Goal: Obtain resource: Obtain resource

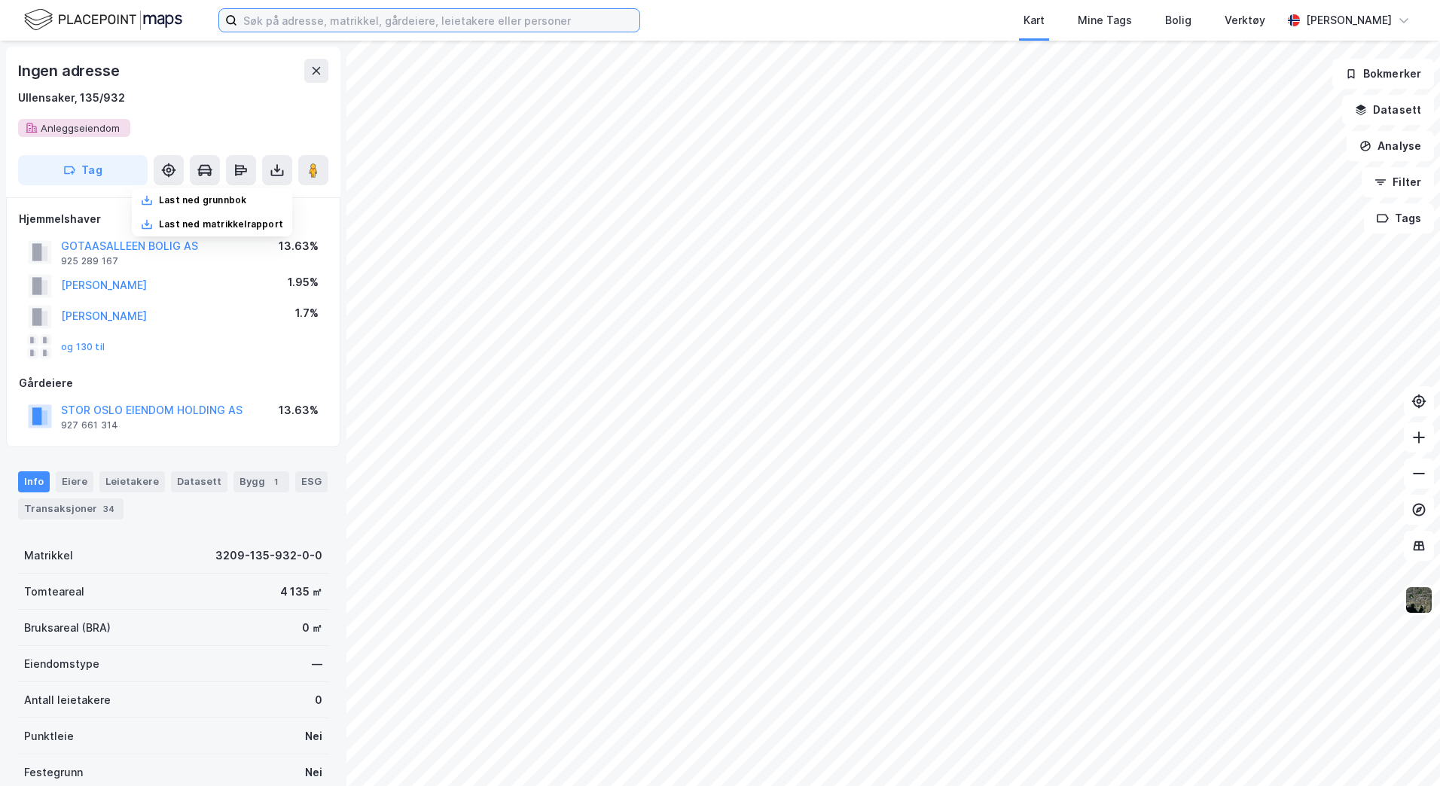
click at [496, 16] on input at bounding box center [438, 20] width 402 height 23
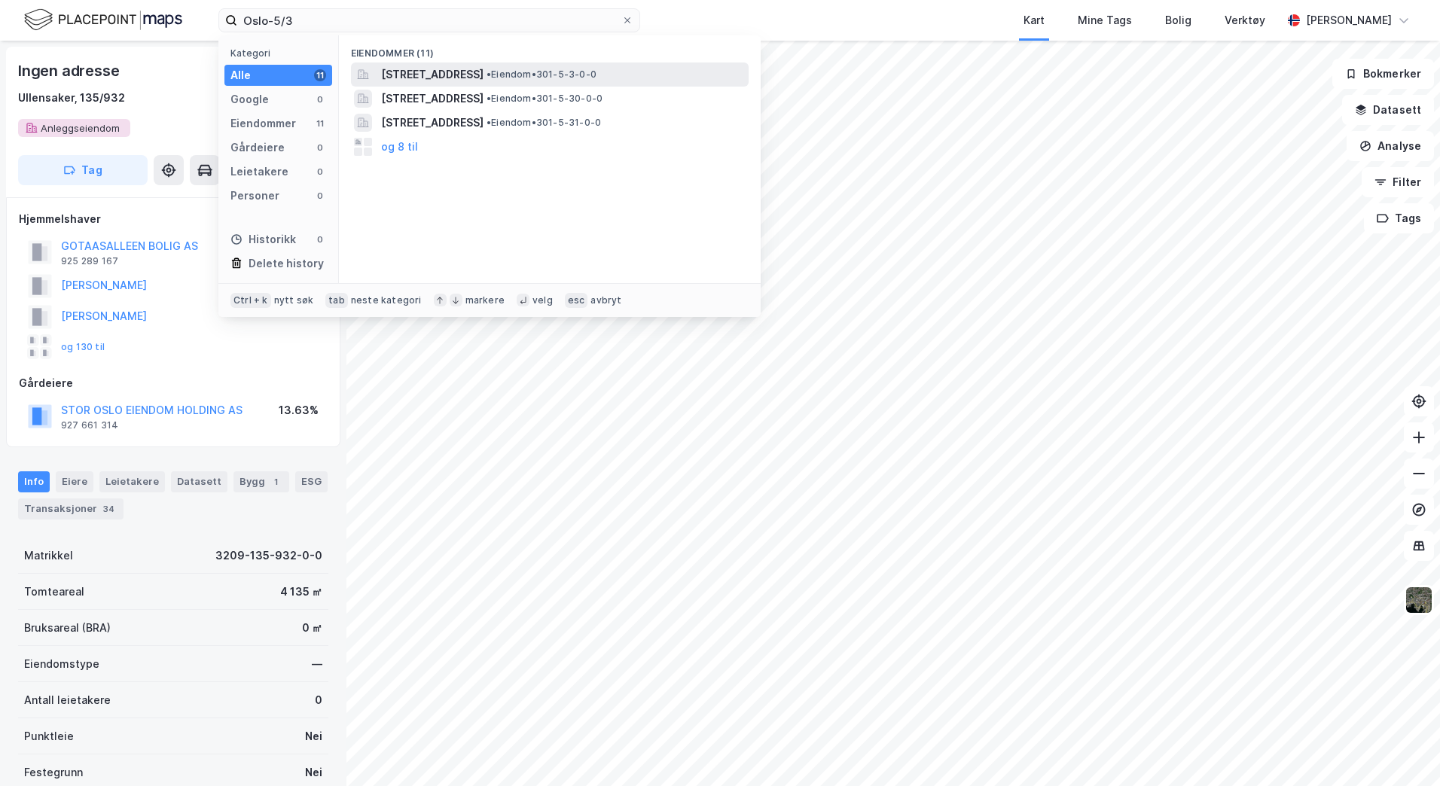
click at [483, 69] on span "[STREET_ADDRESS]" at bounding box center [432, 75] width 102 height 18
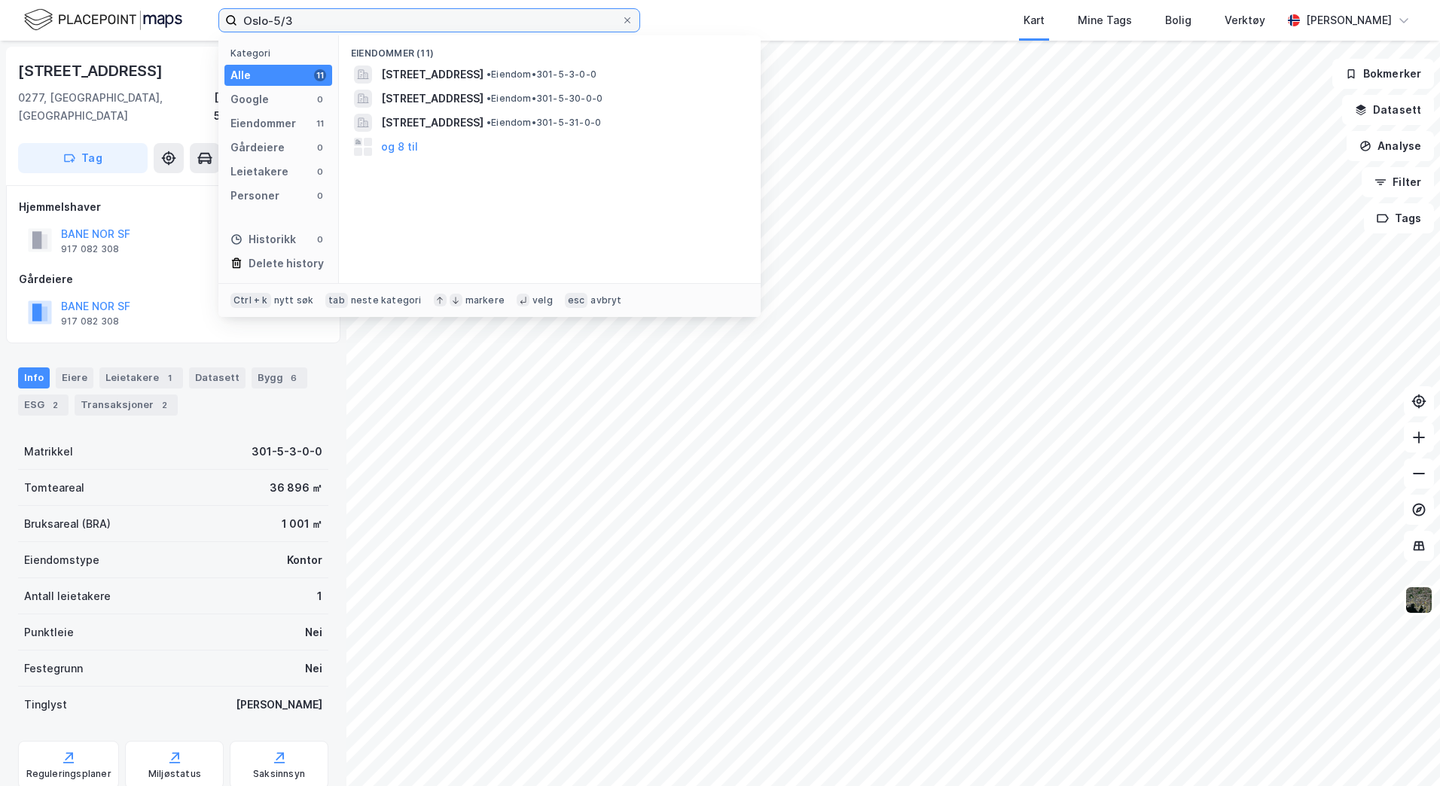
click at [361, 12] on input "Oslo-5/3" at bounding box center [429, 20] width 384 height 23
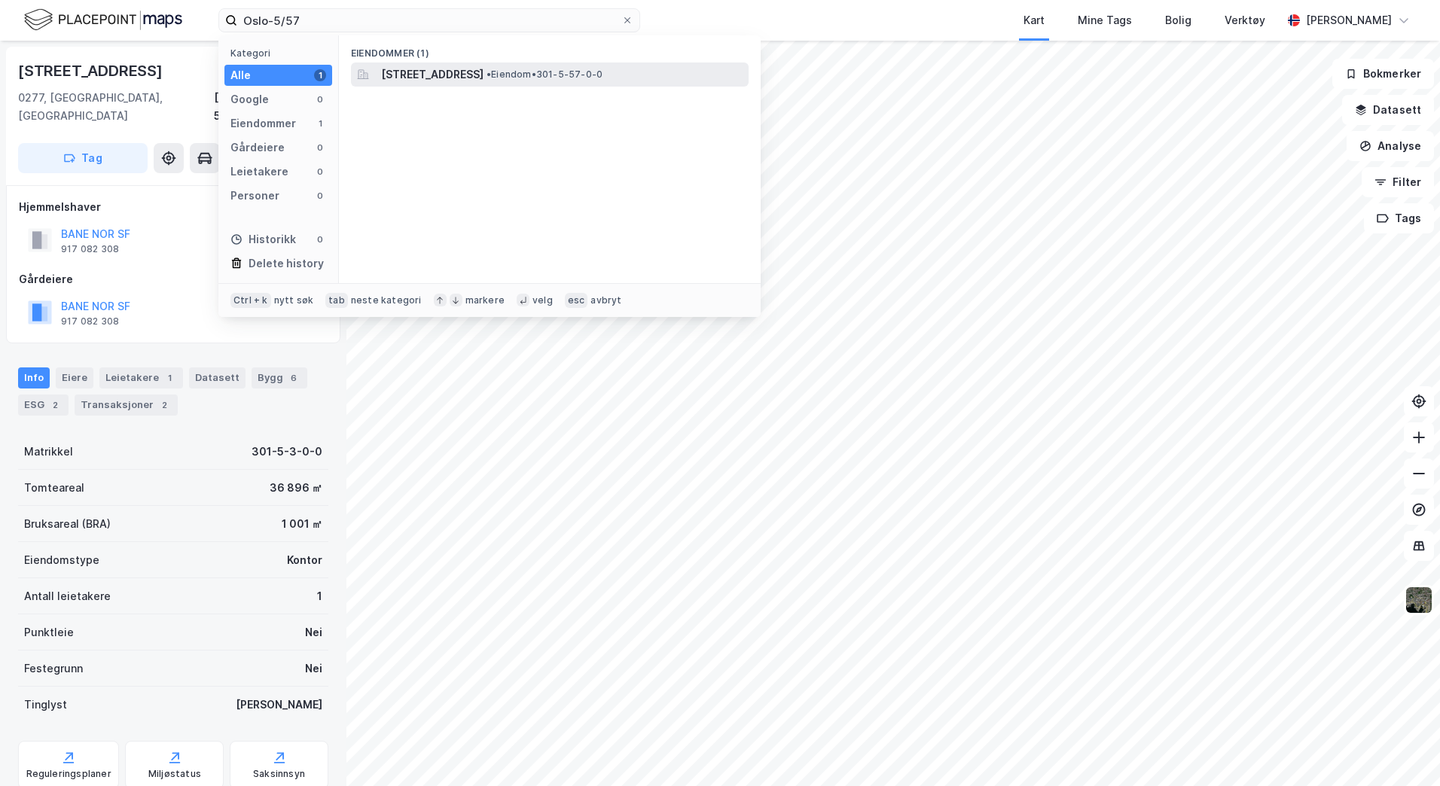
click at [460, 64] on div "[STREET_ADDRESS] • Eiendom • 301-5-57-0-0" at bounding box center [550, 74] width 398 height 24
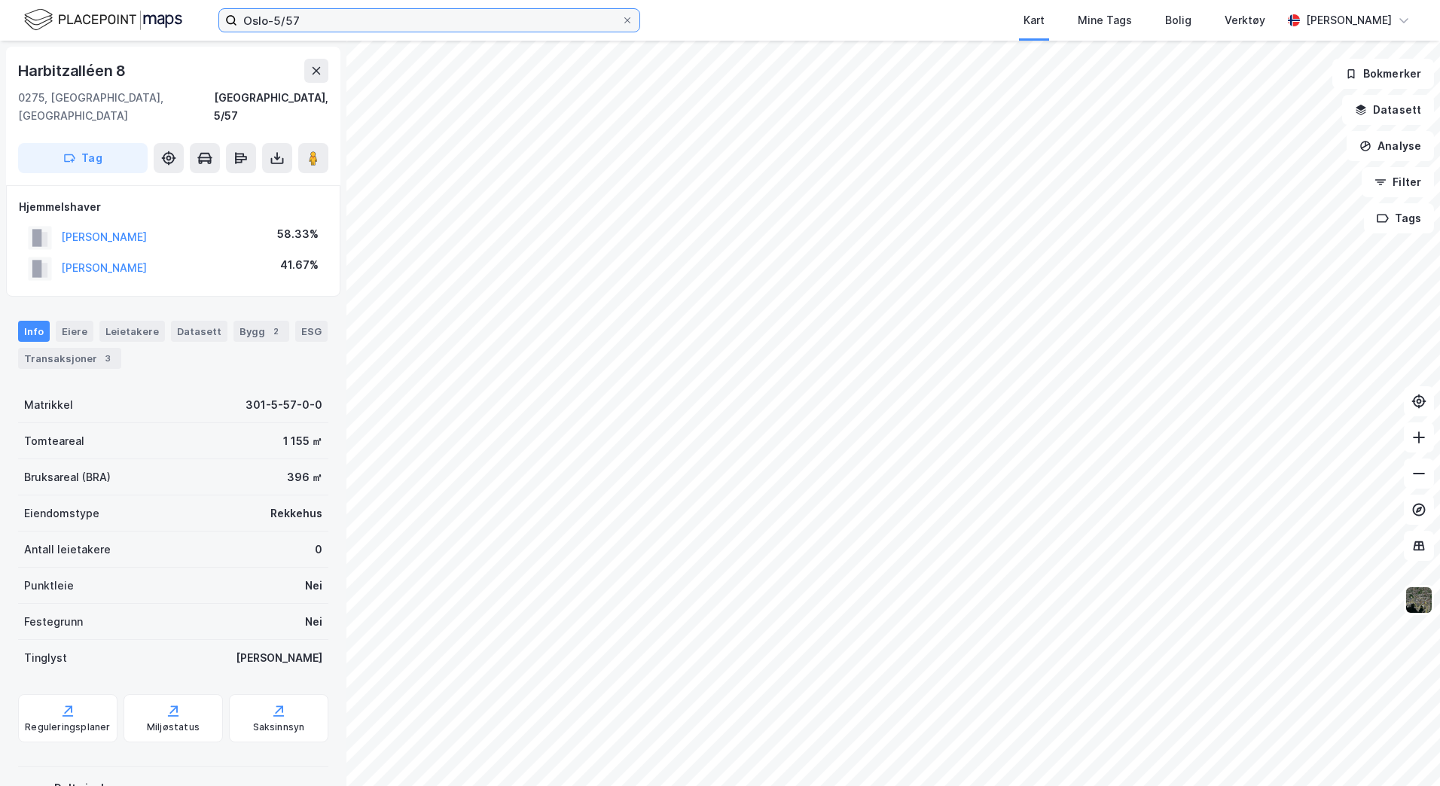
click at [279, 22] on input "Oslo-5/57" at bounding box center [429, 20] width 384 height 23
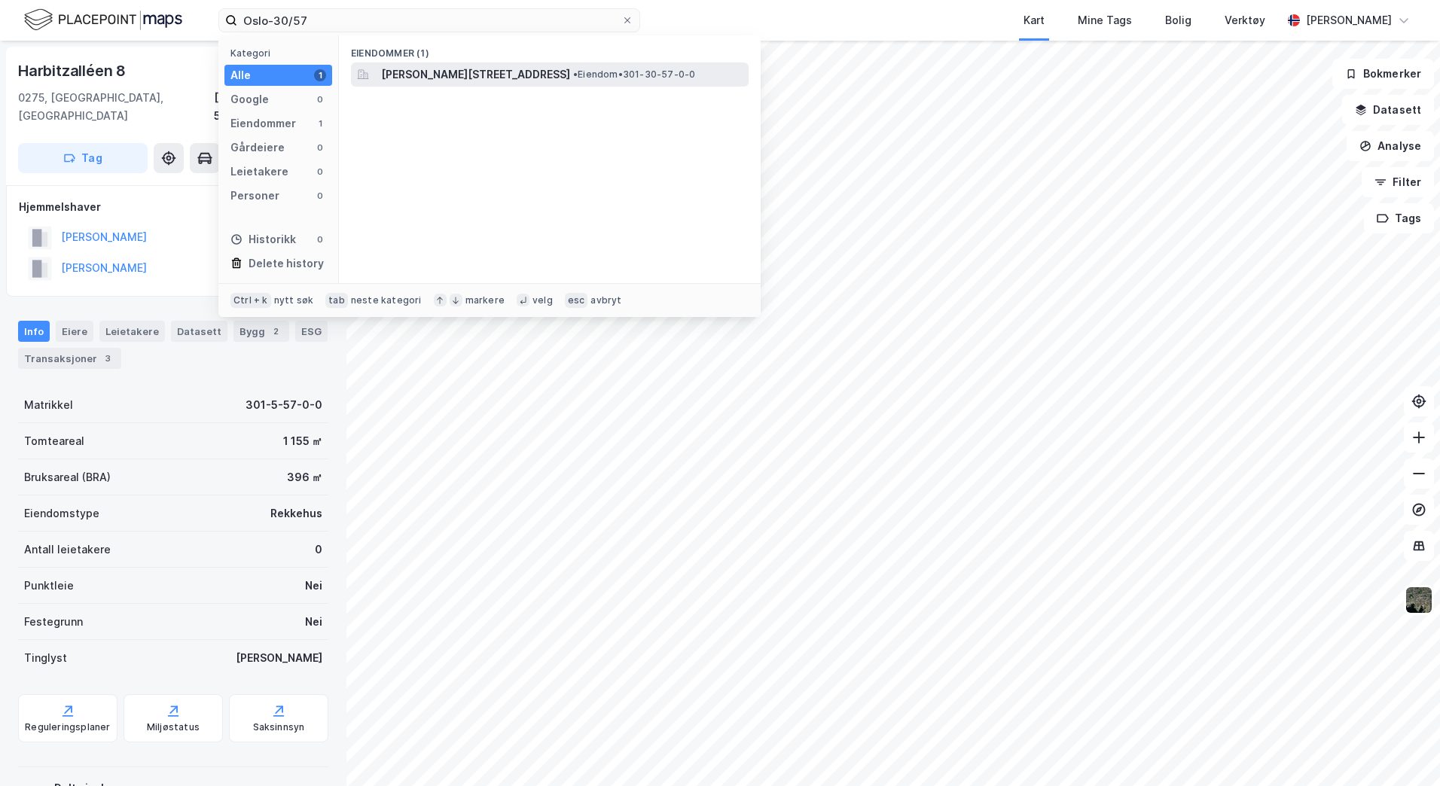
click at [410, 71] on span "[PERSON_NAME][STREET_ADDRESS]" at bounding box center [475, 75] width 189 height 18
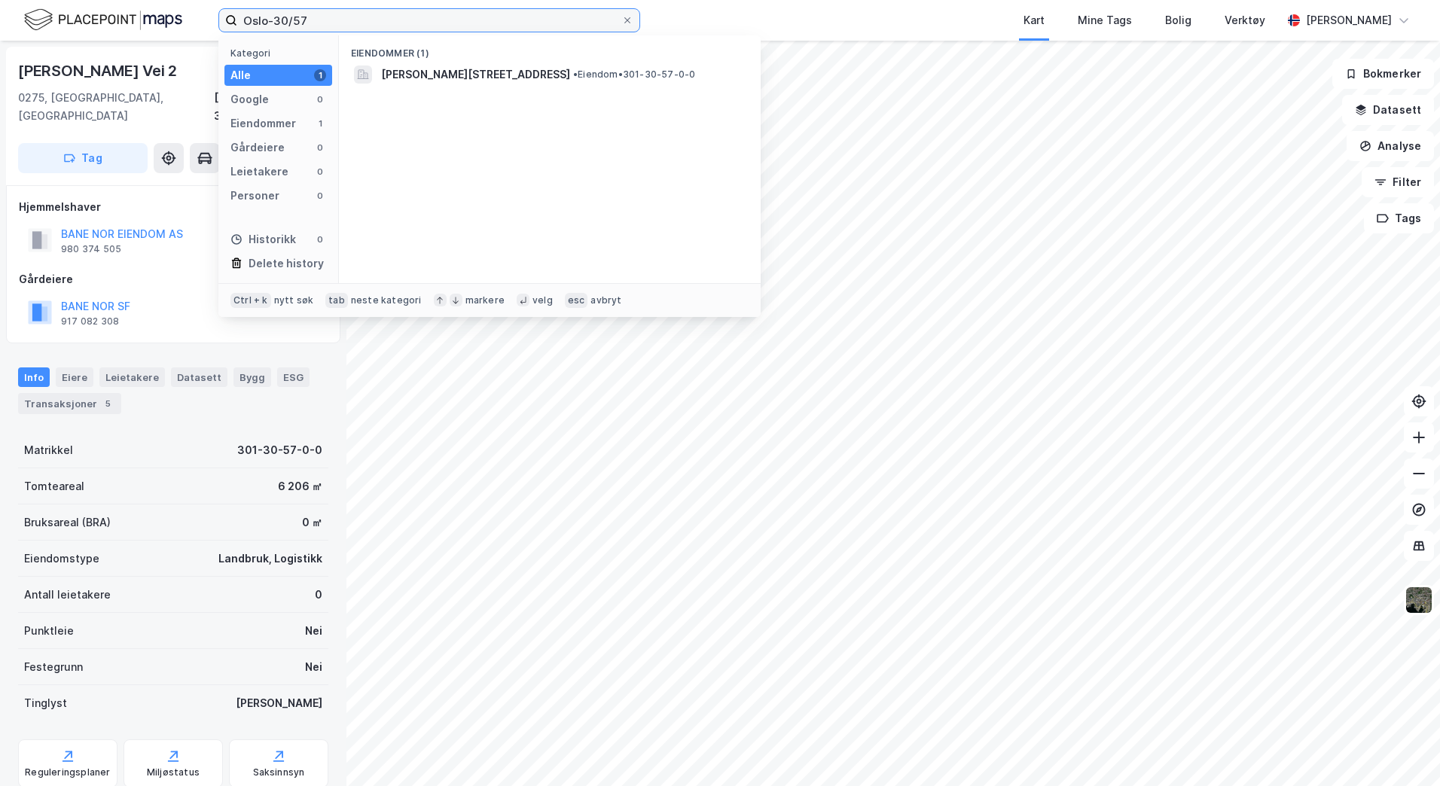
click at [356, 20] on input "Oslo-30/57" at bounding box center [429, 20] width 384 height 23
click at [466, 76] on span "[STREET_ADDRESS]" at bounding box center [432, 75] width 102 height 18
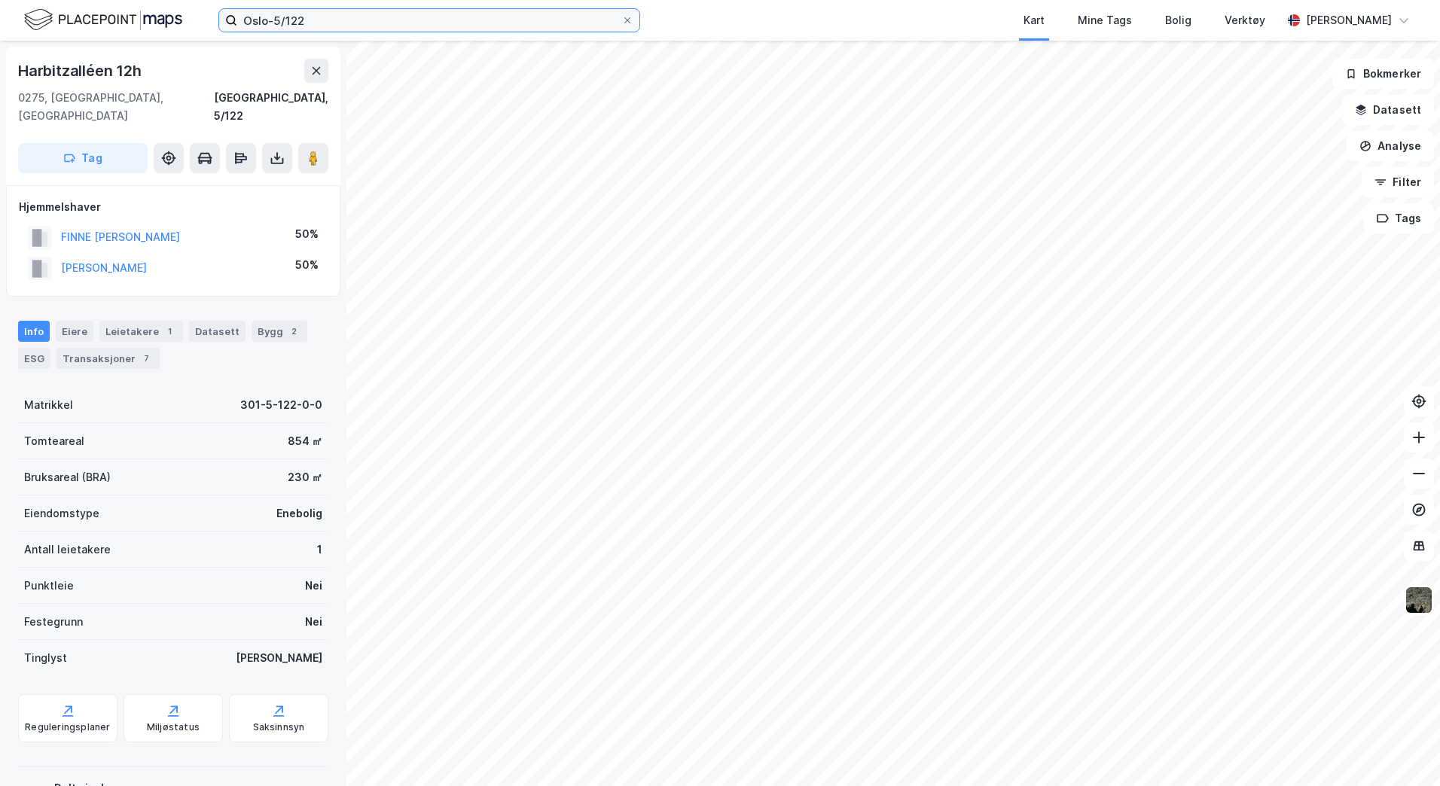
click at [360, 26] on input "Oslo-5/122" at bounding box center [429, 20] width 384 height 23
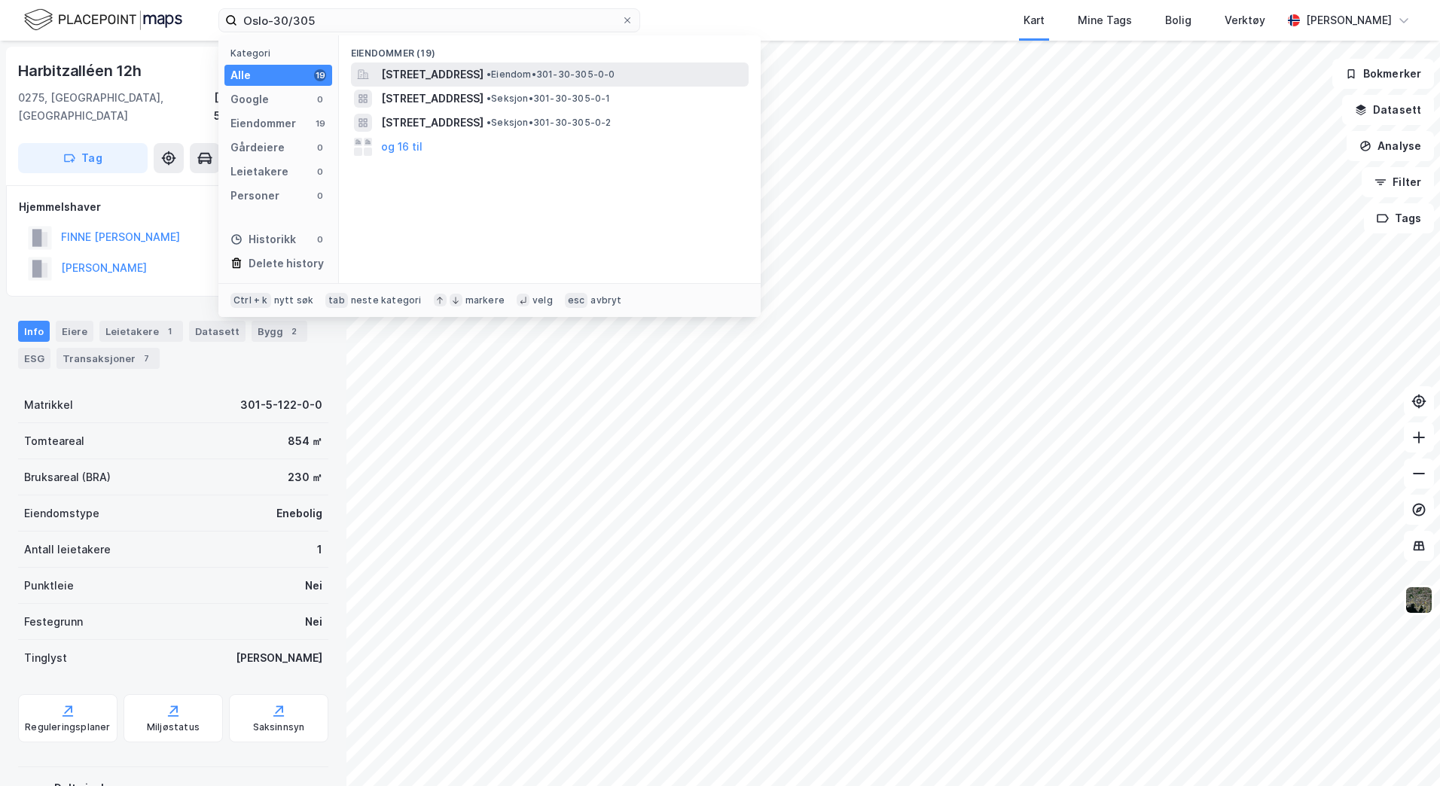
click at [469, 71] on span "[STREET_ADDRESS]" at bounding box center [432, 75] width 102 height 18
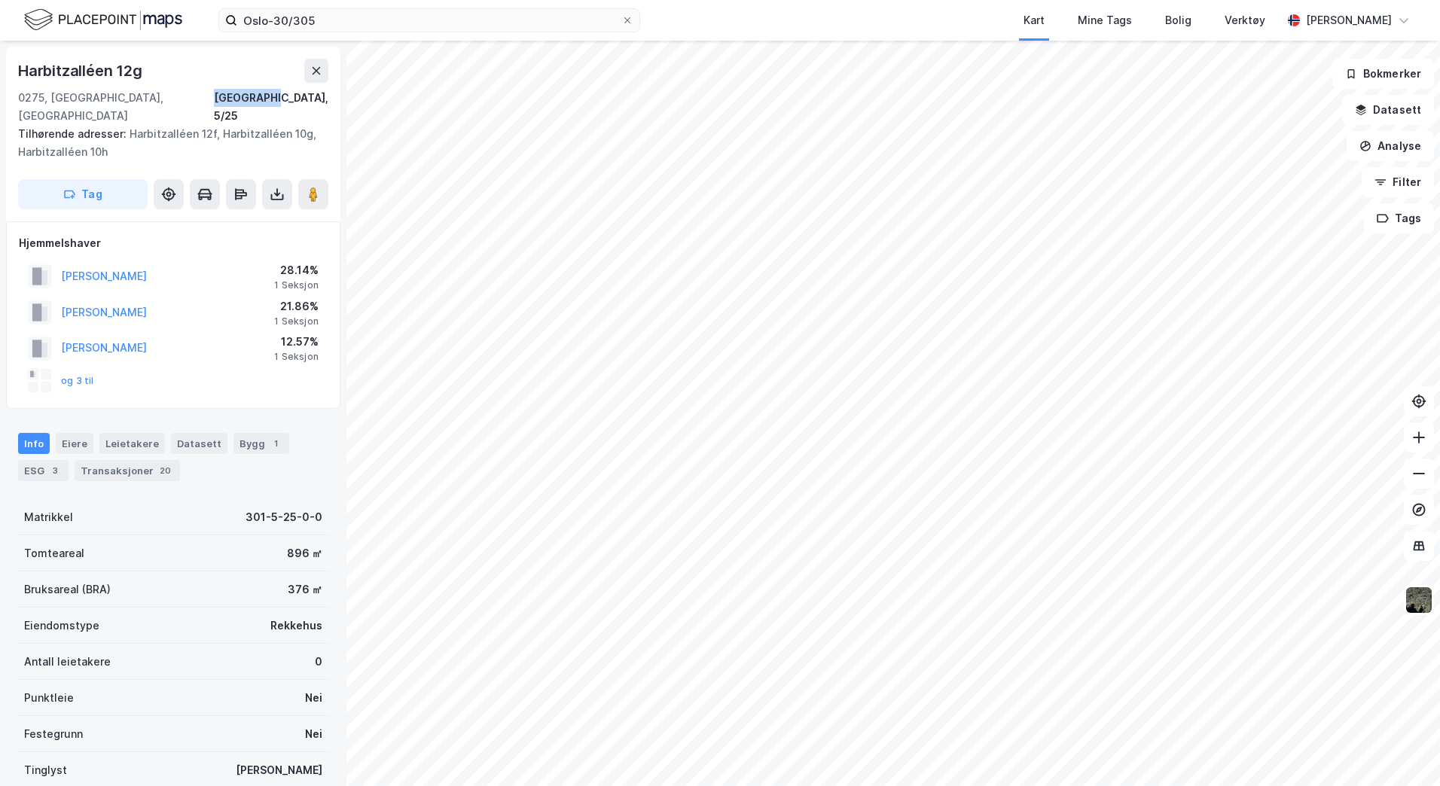
drag, startPoint x: 270, startPoint y: 95, endPoint x: 339, endPoint y: 102, distance: 69.6
click at [339, 102] on div "Harbitzalléen 12g 0275, [GEOGRAPHIC_DATA], [GEOGRAPHIC_DATA], 5/25 Tilhørende a…" at bounding box center [173, 413] width 346 height 745
copy div "[GEOGRAPHIC_DATA], 5/25"
click at [263, 179] on button at bounding box center [277, 194] width 30 height 30
click at [219, 218] on div "Last ned grunnbok" at bounding box center [202, 224] width 87 height 12
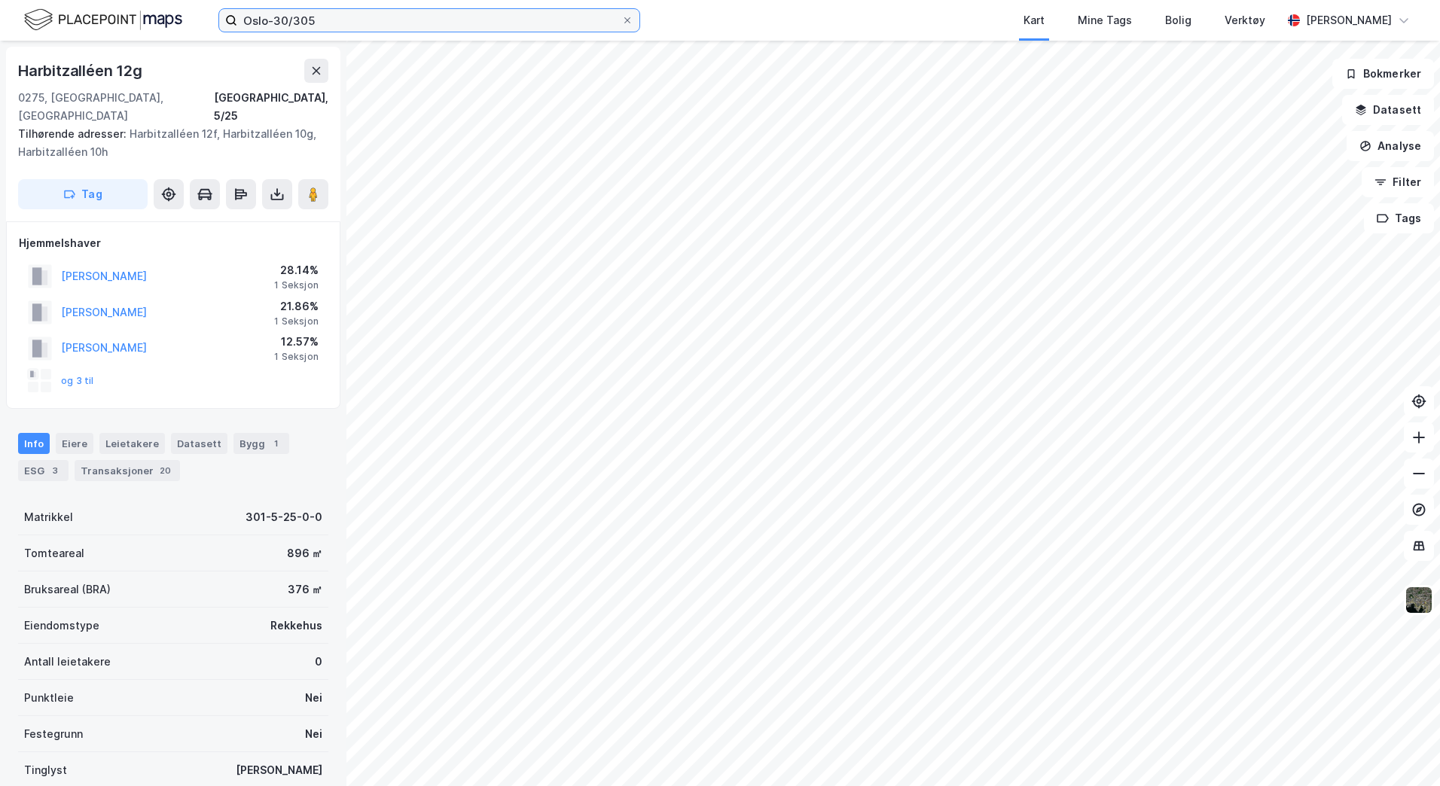
click at [324, 26] on input "Oslo-30/305" at bounding box center [429, 20] width 384 height 23
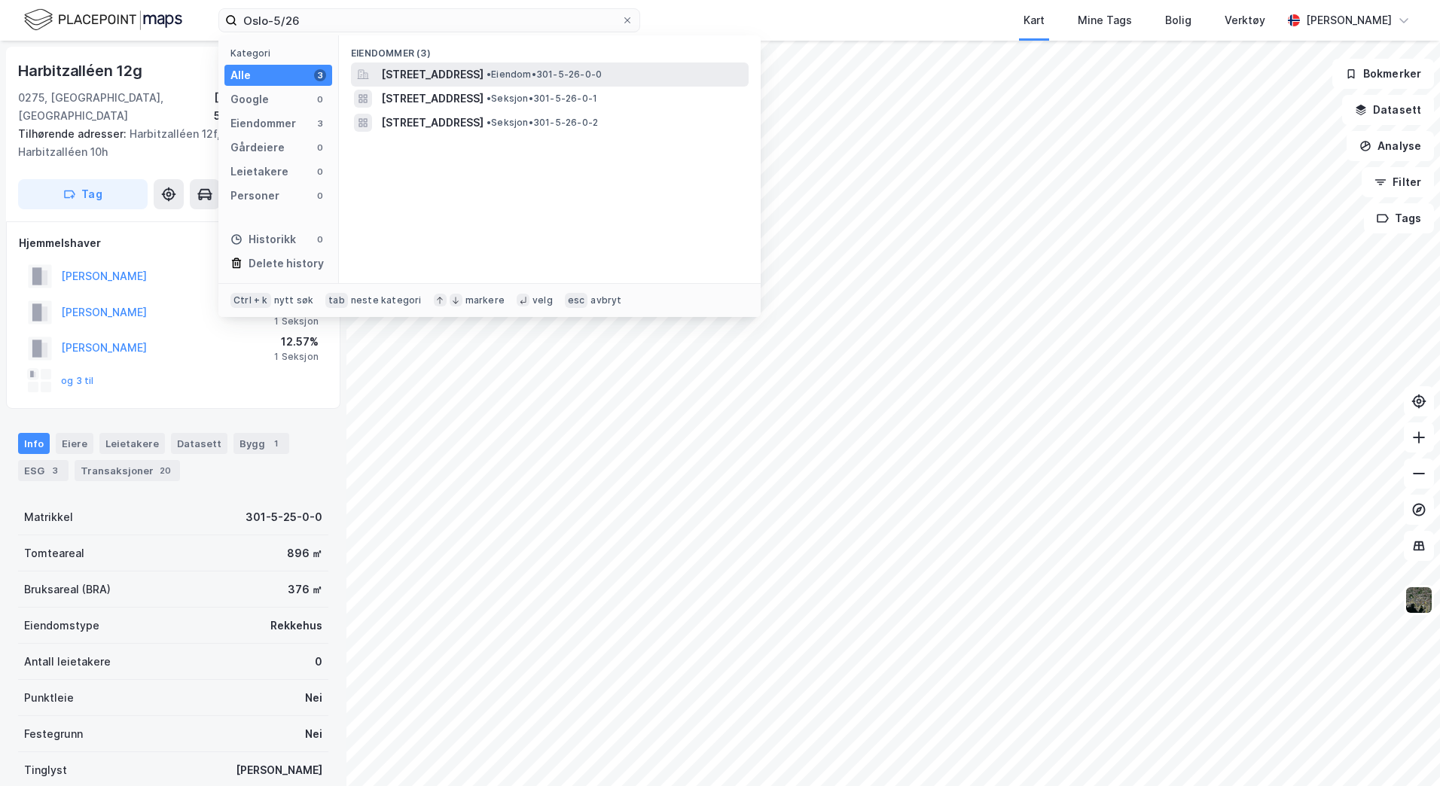
click at [602, 71] on span "• Eiendom • 301-5-26-0-0" at bounding box center [543, 75] width 115 height 12
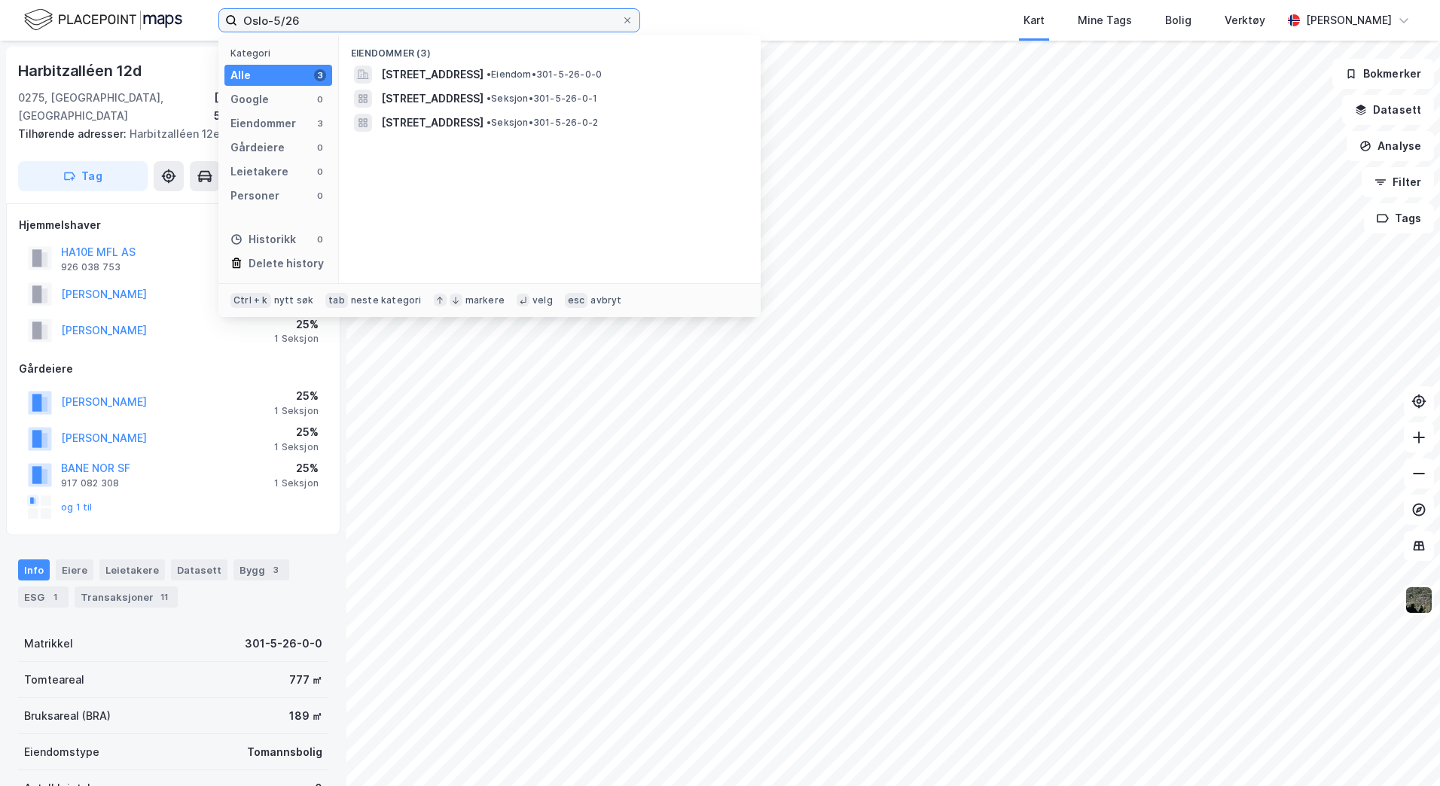
click at [306, 23] on input "Oslo-5/26" at bounding box center [429, 20] width 384 height 23
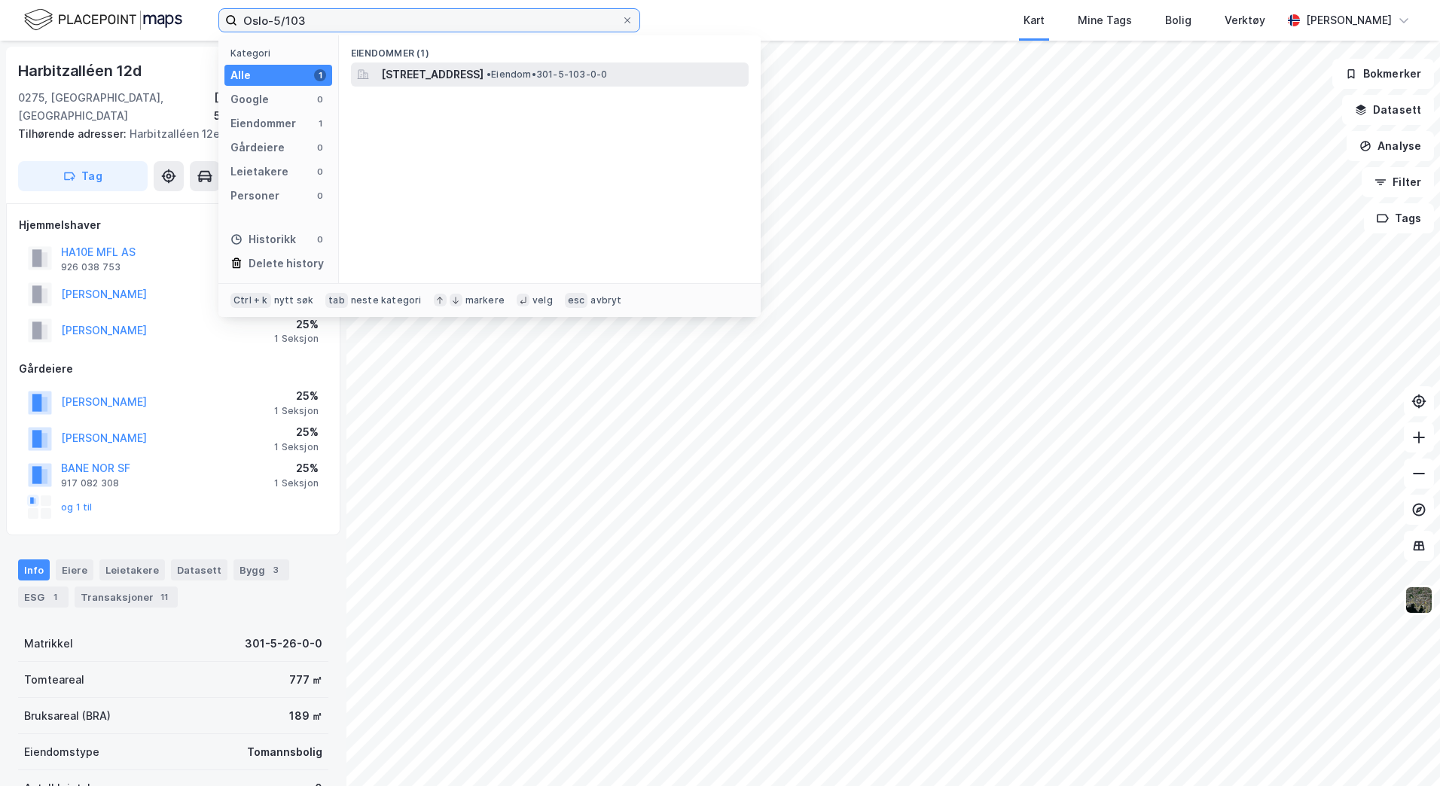
type input "Oslo-5/103"
click at [413, 76] on span "[STREET_ADDRESS]" at bounding box center [432, 75] width 102 height 18
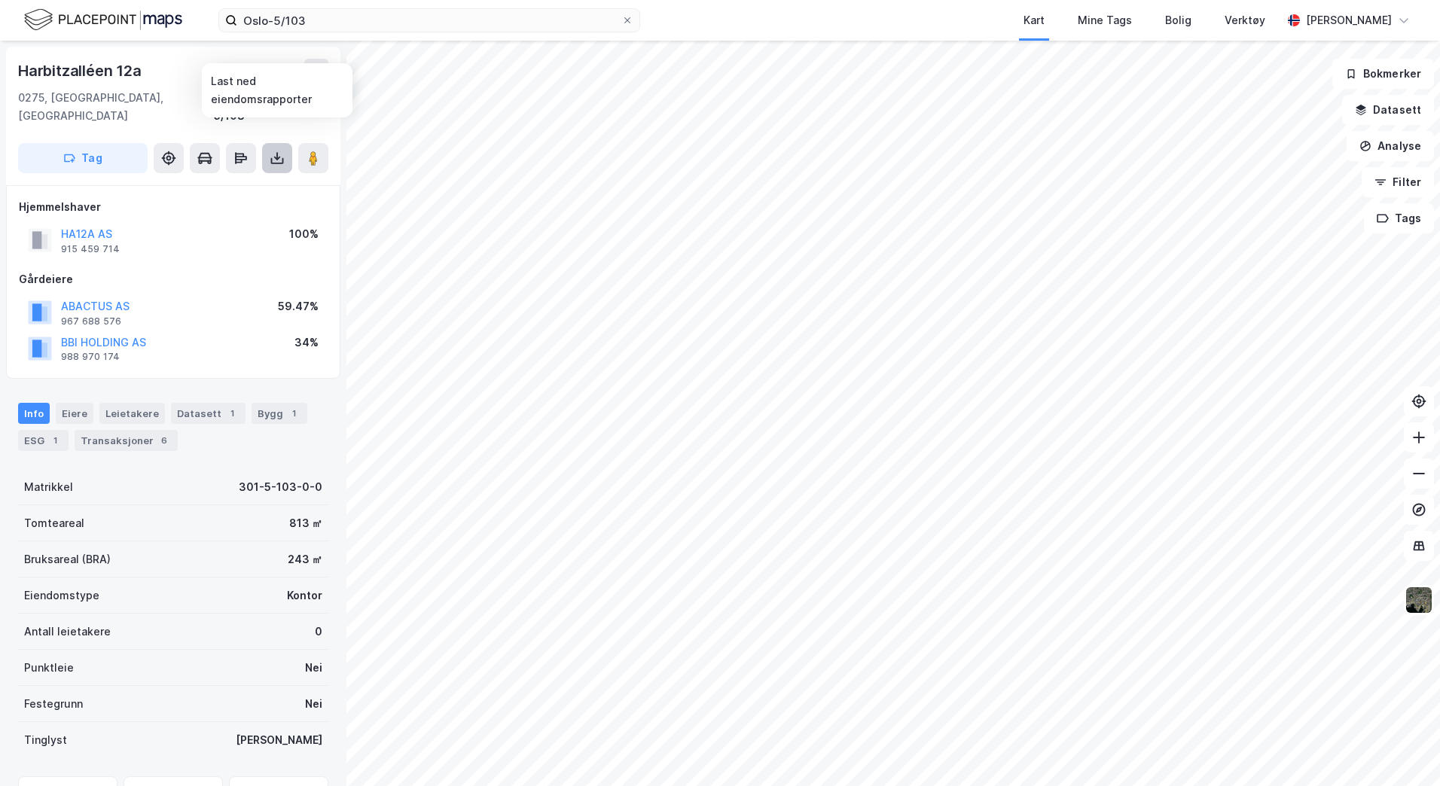
click at [274, 151] on icon at bounding box center [277, 158] width 15 height 15
click at [212, 182] on div "Last ned grunnbok" at bounding box center [202, 188] width 87 height 12
click at [1411, 110] on button "Datasett" at bounding box center [1388, 110] width 92 height 30
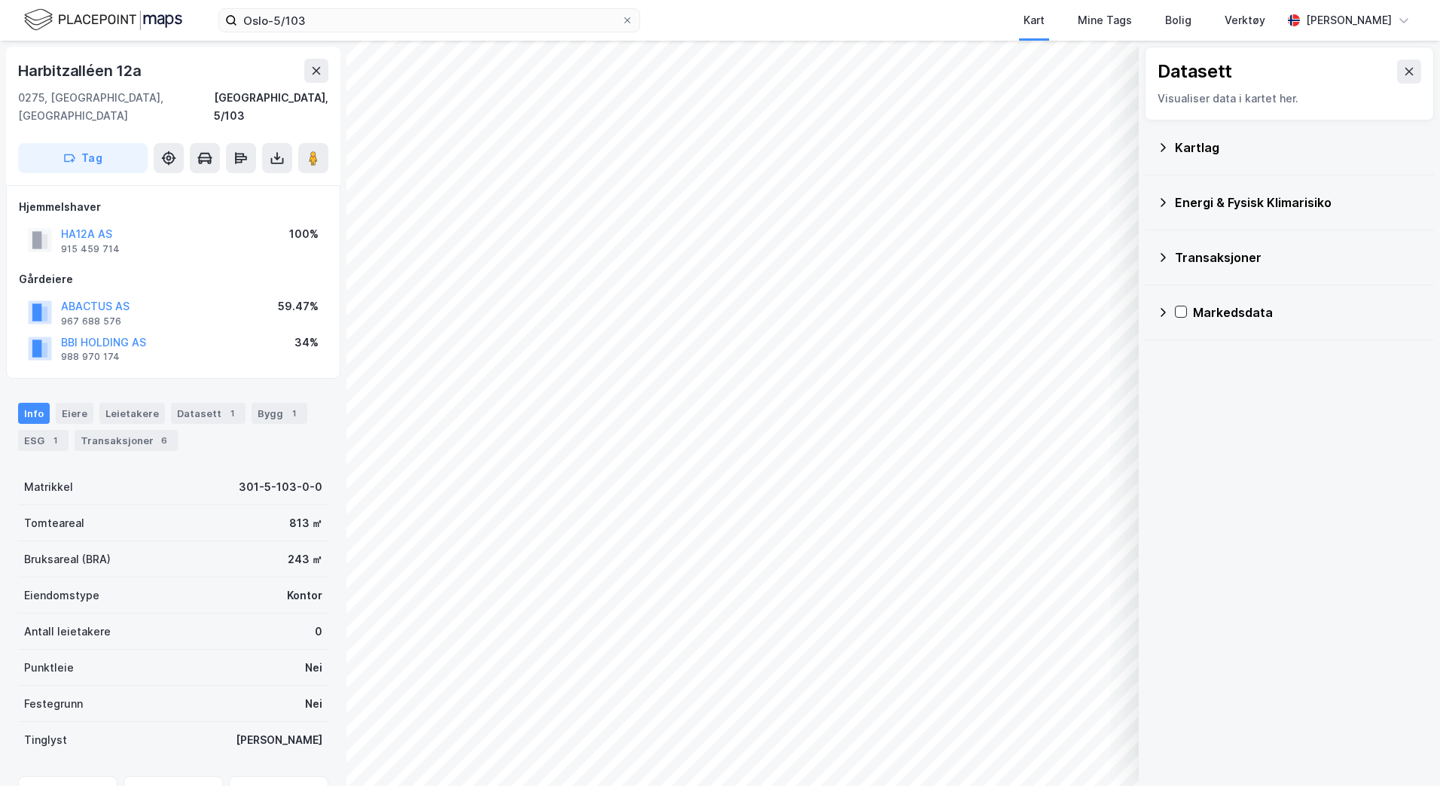
click at [1162, 147] on icon at bounding box center [1162, 148] width 12 height 12
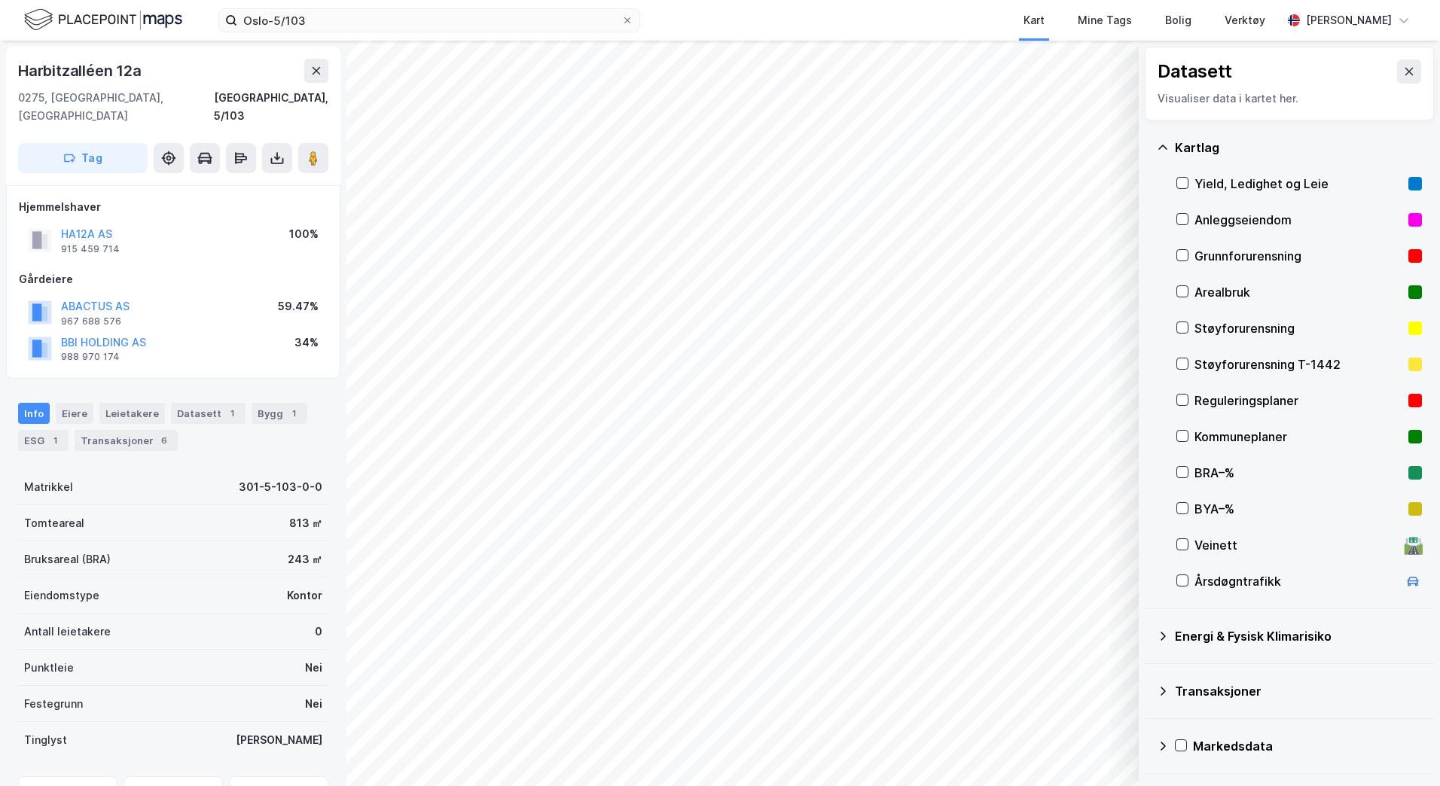
click at [1166, 145] on icon at bounding box center [1162, 148] width 12 height 12
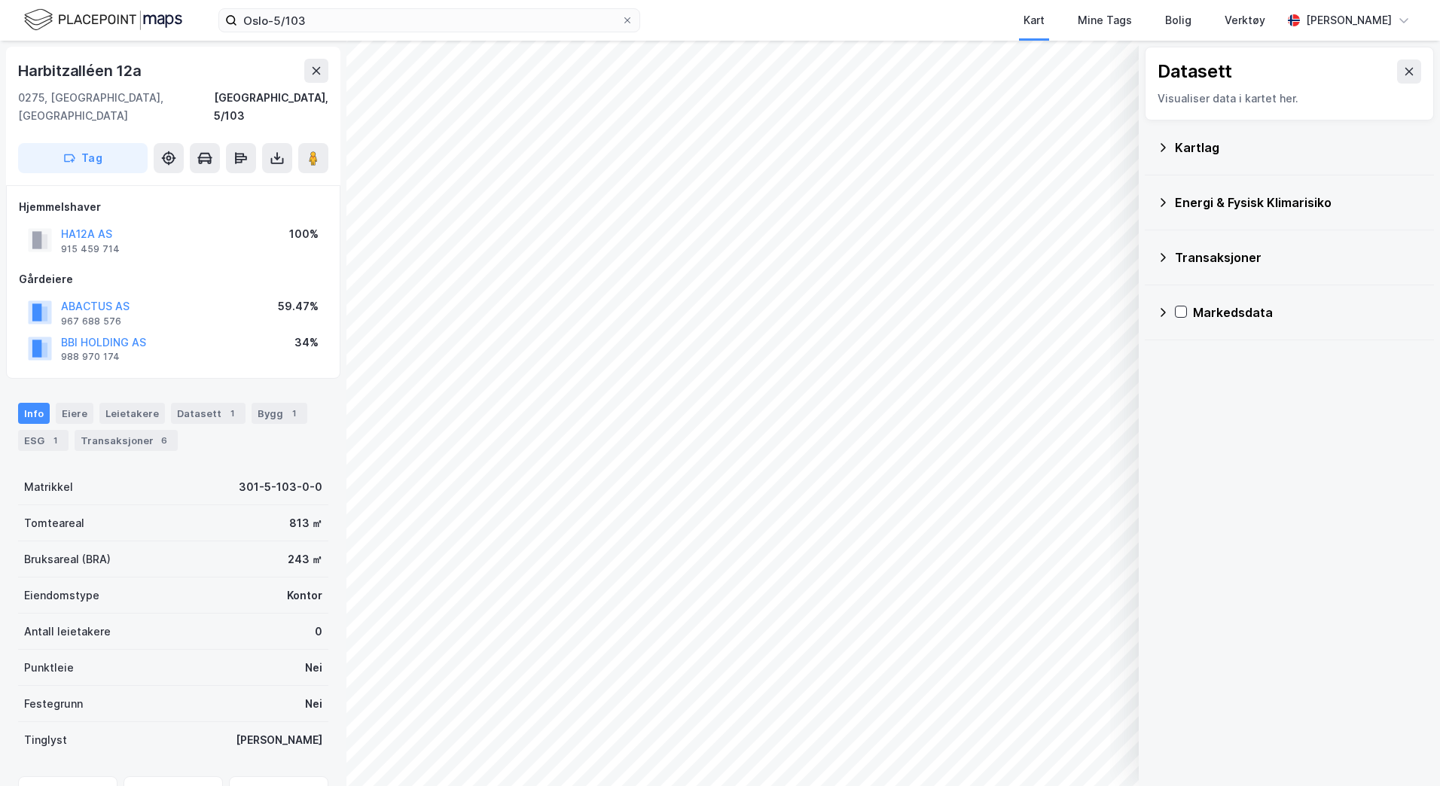
click at [1161, 200] on icon at bounding box center [1162, 203] width 12 height 12
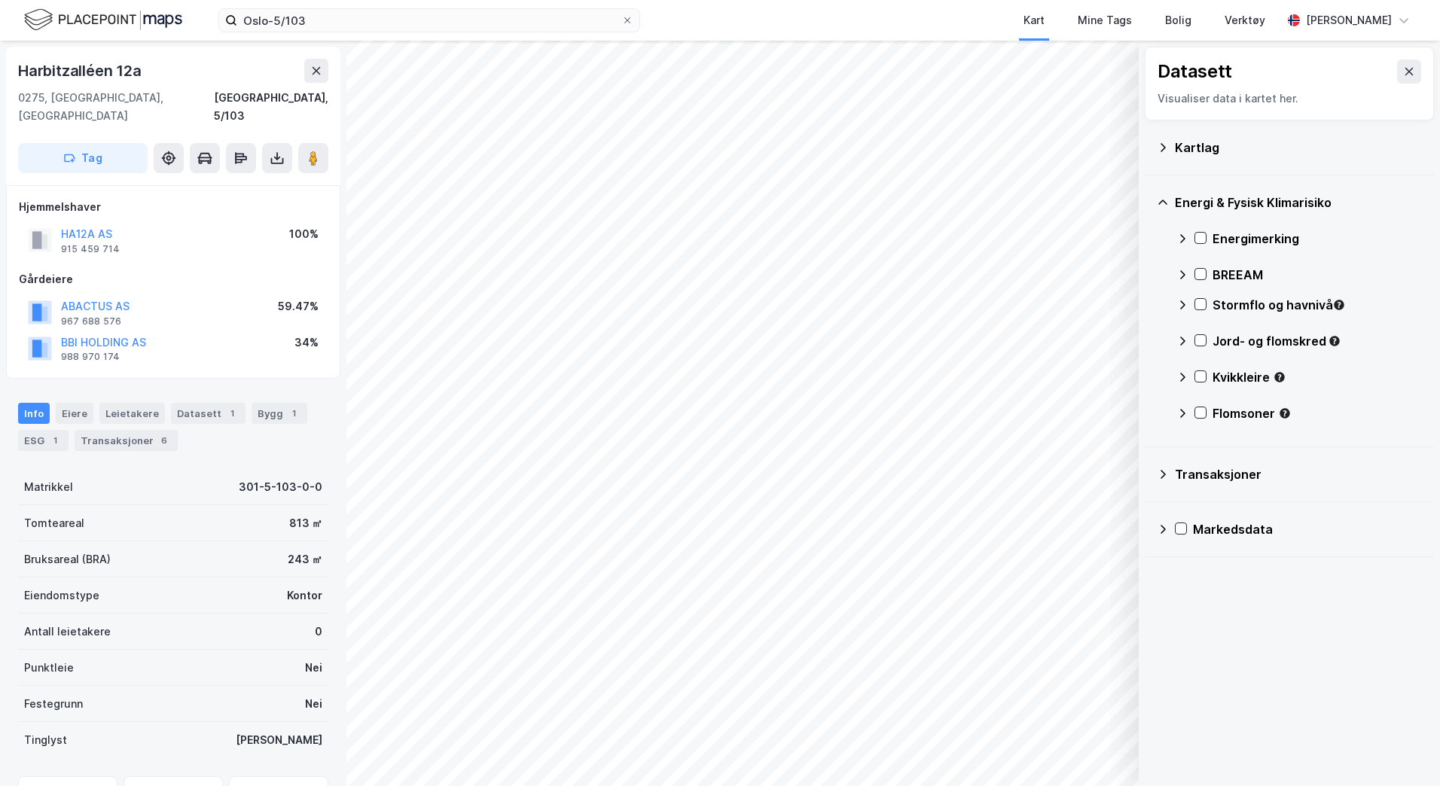
click at [1161, 200] on icon at bounding box center [1162, 203] width 12 height 12
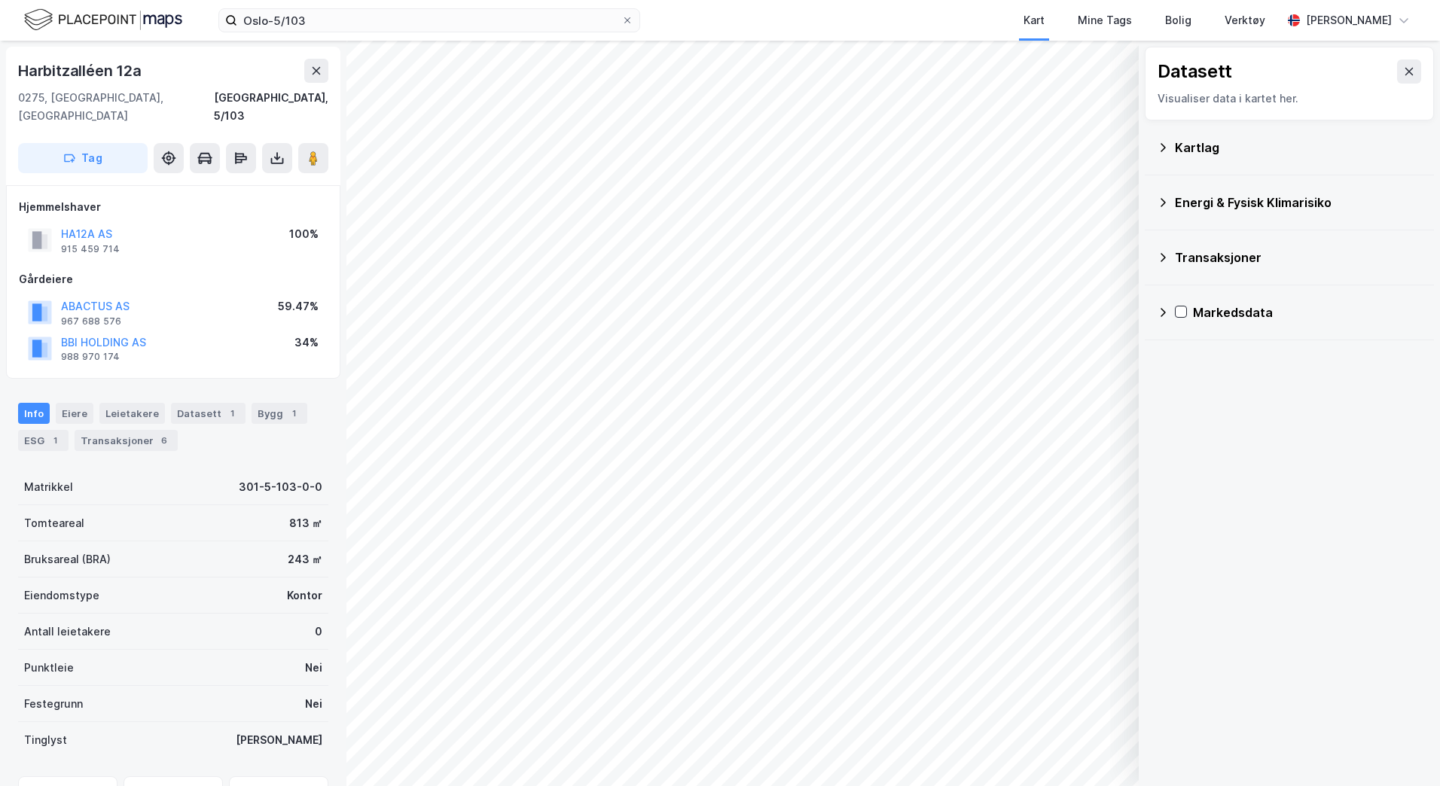
click at [1163, 257] on icon at bounding box center [1162, 257] width 12 height 12
click at [1161, 310] on icon at bounding box center [1162, 312] width 12 height 12
